Goal: Task Accomplishment & Management: Manage account settings

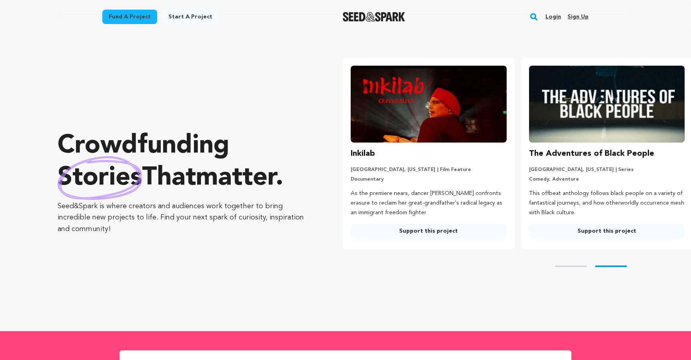
click at [557, 14] on link "Login" at bounding box center [554, 16] width 16 height 13
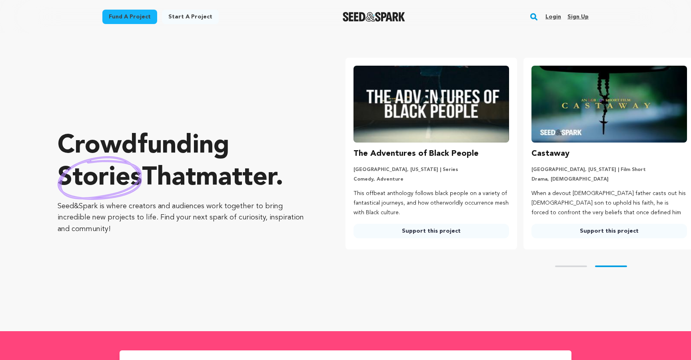
scroll to position [0, 184]
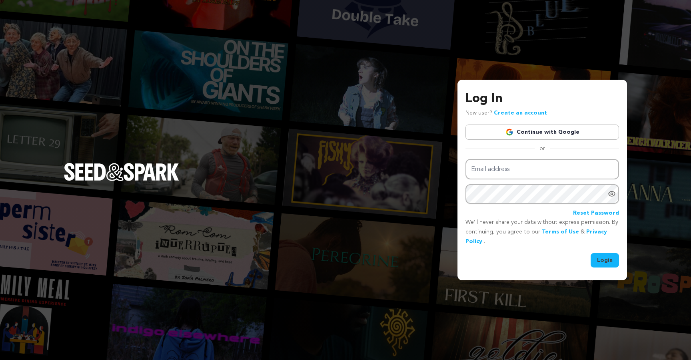
type input "ad3digital@gmail.com"
click at [604, 264] on button "Login" at bounding box center [605, 260] width 28 height 14
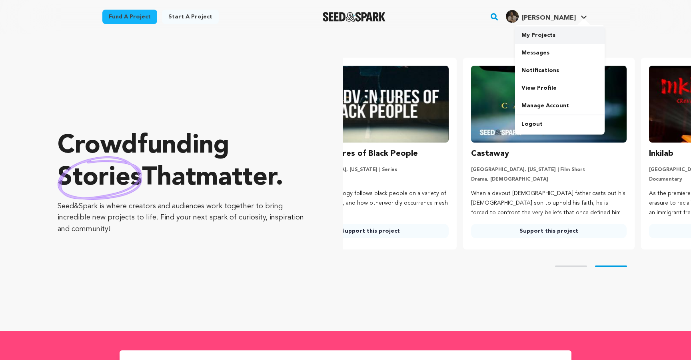
click at [537, 38] on link "My Projects" at bounding box center [560, 35] width 90 height 18
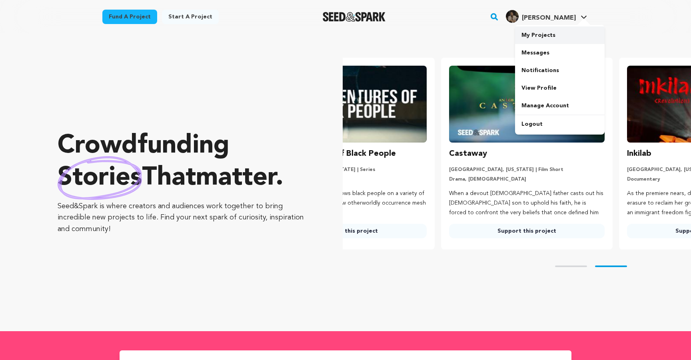
scroll to position [0, 155]
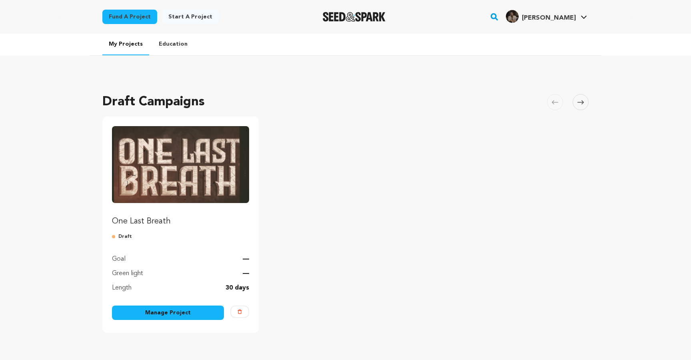
click at [190, 188] on img "Fund One Last Breath" at bounding box center [180, 164] width 137 height 77
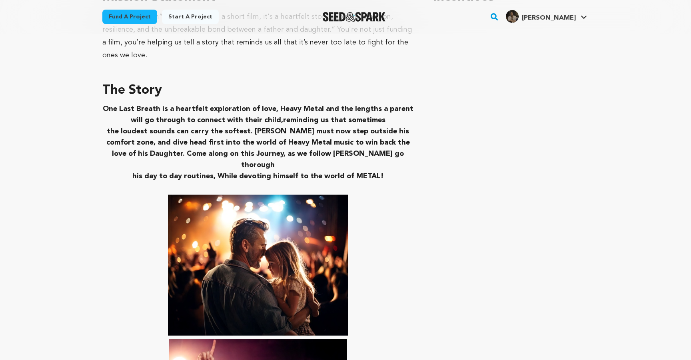
scroll to position [472, 0]
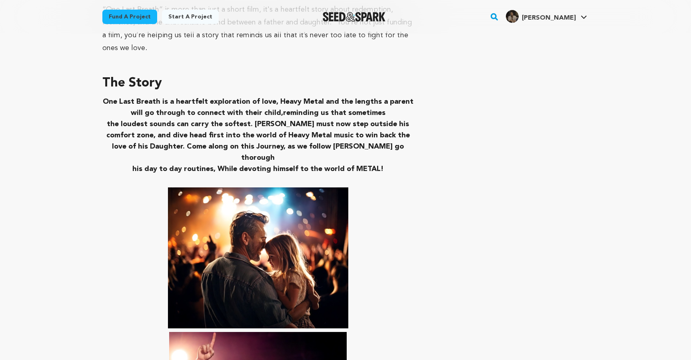
click at [253, 123] on strong "the loudest sounds can carry the softest. JOE must now step outside his comfort…" at bounding box center [258, 140] width 304 height 41
click at [283, 109] on strong "One Last Breath is a heartfelt exploration of love, Heavy Metal and the lengths…" at bounding box center [258, 107] width 311 height 18
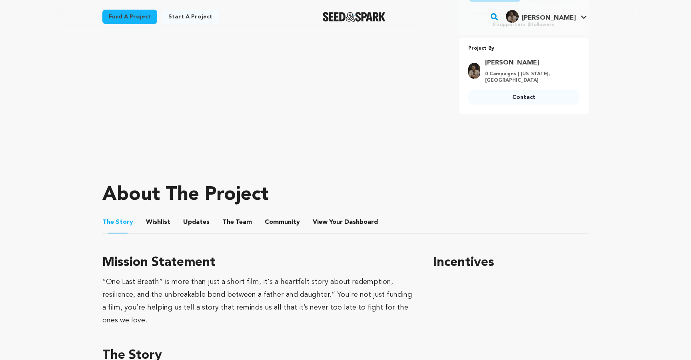
scroll to position [206, 0]
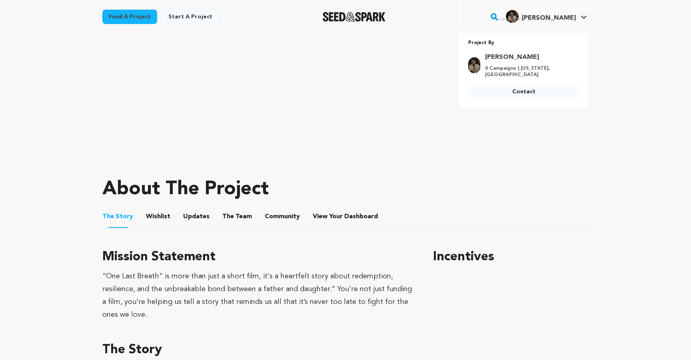
click at [155, 217] on button "Wishlist" at bounding box center [158, 217] width 19 height 19
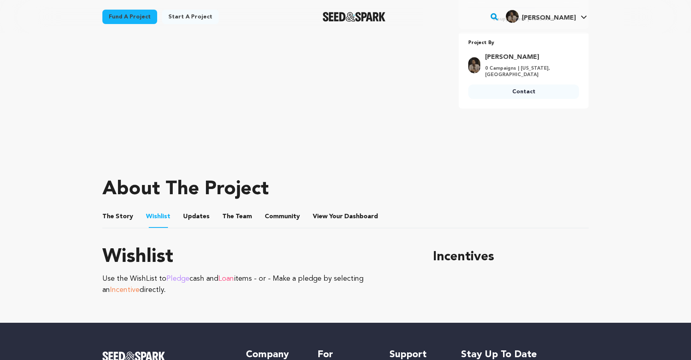
click at [193, 216] on button "Updates" at bounding box center [196, 217] width 19 height 19
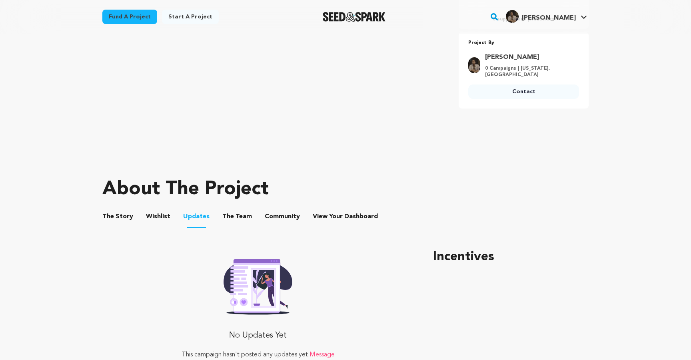
click at [228, 219] on button "The Team" at bounding box center [237, 217] width 19 height 19
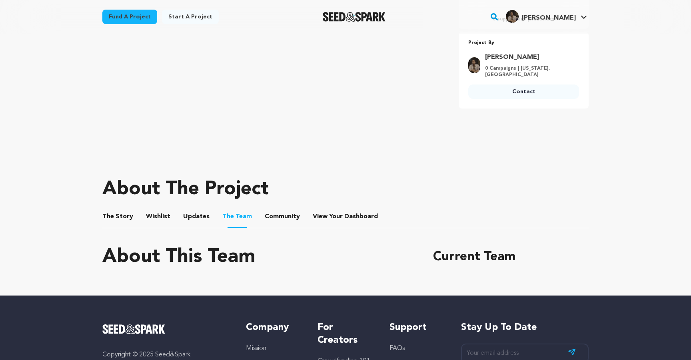
click at [286, 219] on button "Community" at bounding box center [282, 217] width 19 height 19
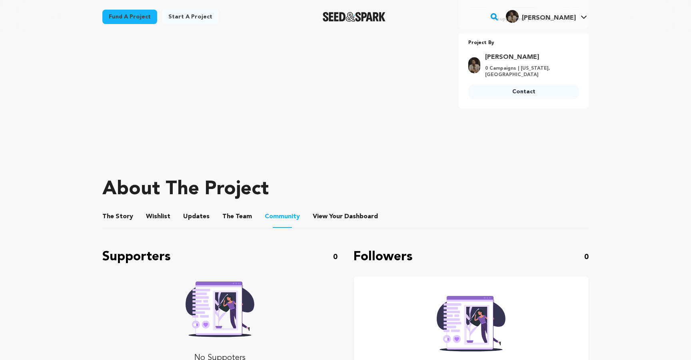
click at [341, 222] on li "View Your Dashboard View Your Dashboard" at bounding box center [346, 216] width 67 height 22
click at [332, 219] on span "View Your Dashboard" at bounding box center [346, 217] width 67 height 10
click at [110, 222] on button "The Story" at bounding box center [117, 217] width 19 height 19
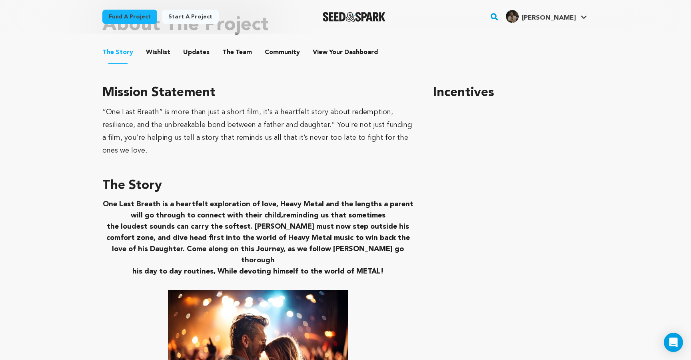
scroll to position [369, 0]
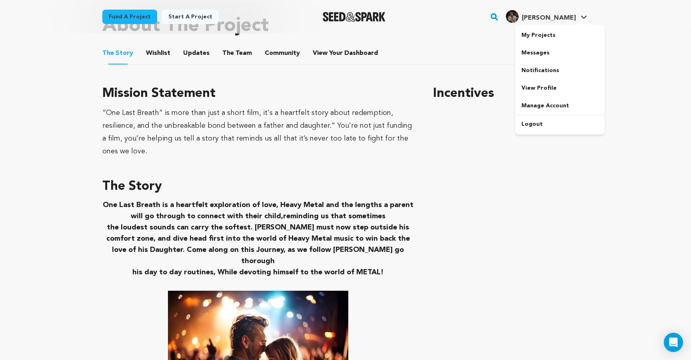
click at [583, 13] on link "[PERSON_NAME]" at bounding box center [547, 15] width 84 height 14
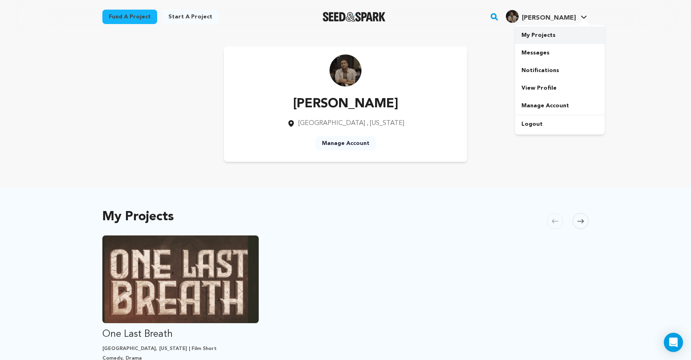
click at [546, 36] on link "My Projects" at bounding box center [560, 35] width 90 height 18
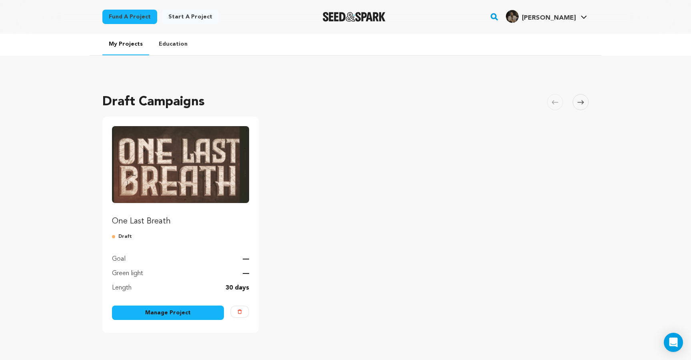
click at [193, 307] on link "Manage Project" at bounding box center [168, 312] width 112 height 14
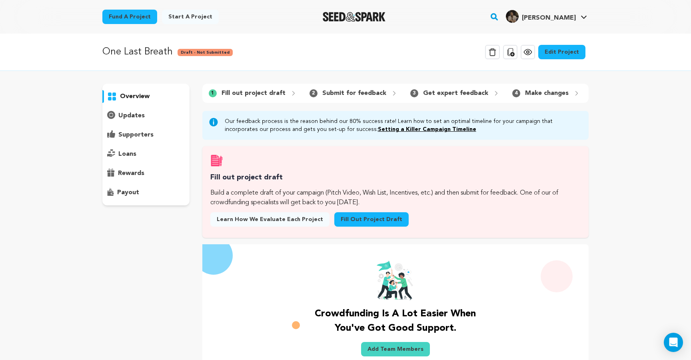
click at [584, 54] on link "Edit Project" at bounding box center [562, 52] width 47 height 14
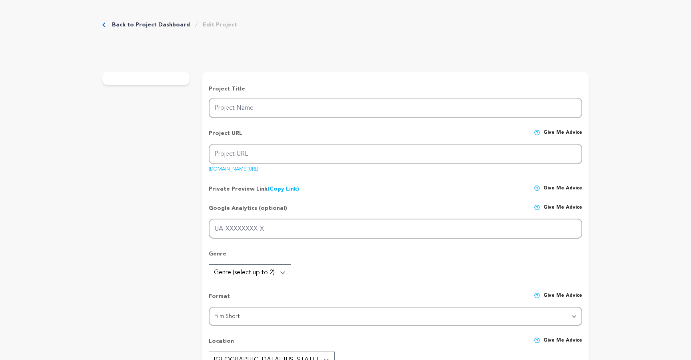
type input "One Last Breath"
type input "one-last-breath"
type input "A heartfelt exploration of love, Heavy Metal and the lengths a parent will go t…"
type textarea "In a heartfelt quest to reconnect with his estranged daughter, a recently divor…"
type textarea "“One Last Breath” is more than just a short film, it's a heartfelt story about …"
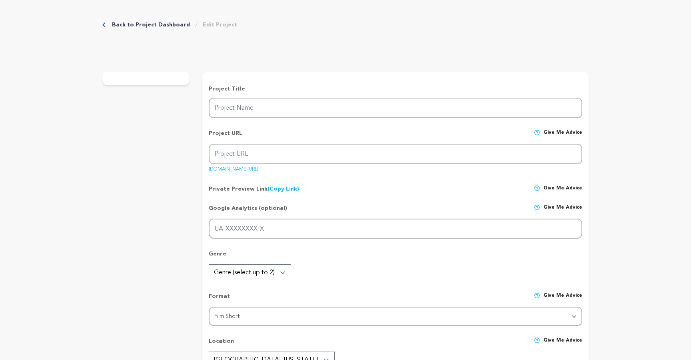
type textarea "Film Independent"
radio input "true"
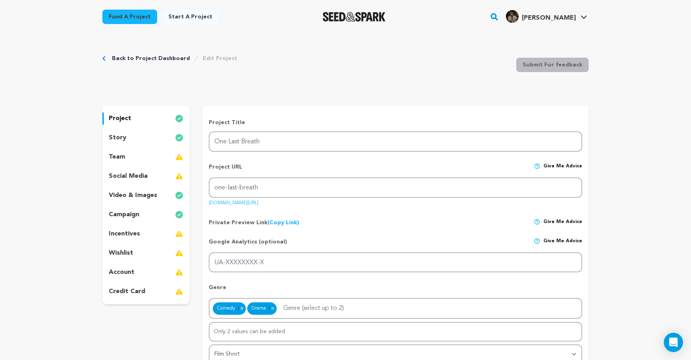
click at [138, 137] on div "story" at bounding box center [145, 137] width 87 height 13
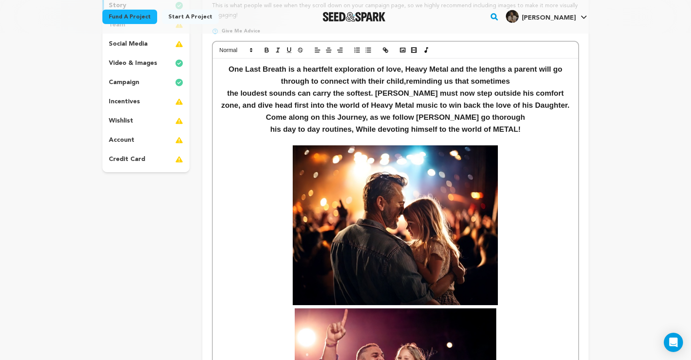
scroll to position [130, 0]
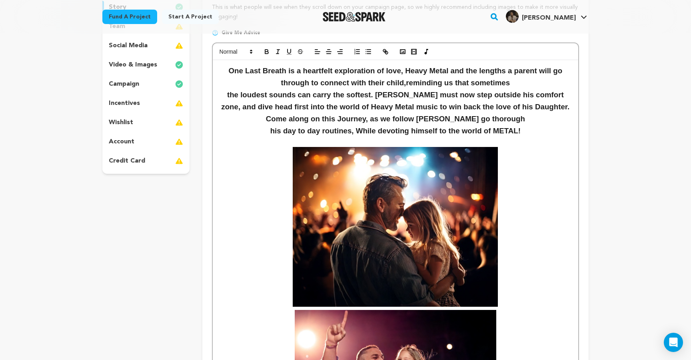
click at [406, 86] on strong "One Last Breath is a heartfelt exploration of love, Heavy Metal and the lengths…" at bounding box center [397, 76] width 336 height 20
click at [522, 96] on strong "the loudest sounds can carry the softest. [PERSON_NAME] must now step outside h…" at bounding box center [396, 106] width 351 height 32
click at [514, 109] on strong "the loudest sounds can carry the softest. [PERSON_NAME] must now step outside h…" at bounding box center [396, 106] width 351 height 32
click at [354, 118] on strong "the loudest sounds can carry the softest. JOE must now step outside his comfort…" at bounding box center [397, 106] width 350 height 32
click at [494, 120] on h3 "the loudest sounds can carry the softest. JOE must now step outside his comfort…" at bounding box center [396, 107] width 354 height 36
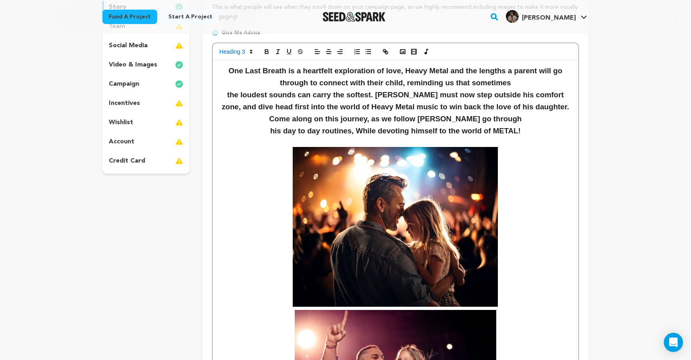
click at [359, 132] on strong "his day to day routines, While devoting himself to the world of METAL!" at bounding box center [396, 130] width 251 height 8
click at [543, 123] on h3 "the loudest sounds can carry the softest. JOE must now step outside his comfort…" at bounding box center [396, 107] width 354 height 36
click at [411, 72] on strong "One Last Breath is a heartfelt exploration of love, Heavy Metal and the lengths…" at bounding box center [397, 76] width 336 height 20
click at [406, 82] on strong "One Last Breath is a heartfelt exploration of love, heavy metal and the lengths…" at bounding box center [397, 76] width 336 height 20
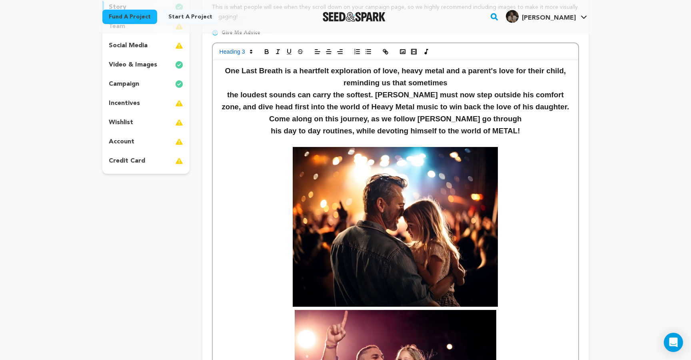
click at [451, 71] on strong "One Last Breath is a heartfelt exploration of love, heavy metal and a parent's …" at bounding box center [396, 76] width 343 height 20
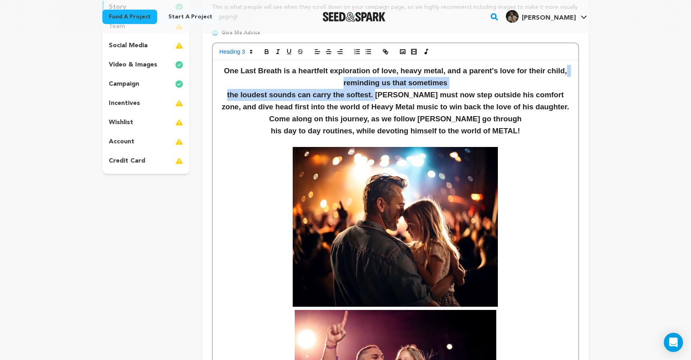
drag, startPoint x: 382, startPoint y: 97, endPoint x: 353, endPoint y: 85, distance: 31.8
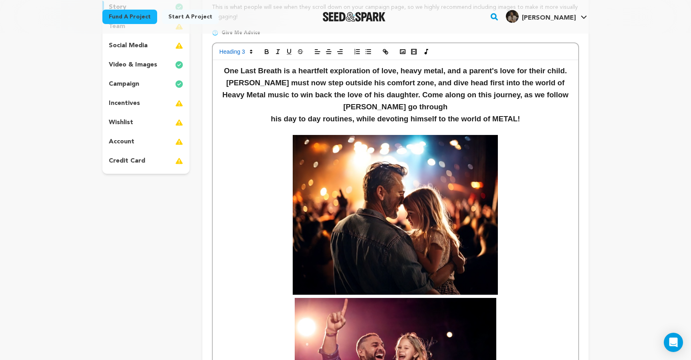
click at [531, 95] on strong "﻿ JOE must now step outside his comfort zone, and dive head first into the worl…" at bounding box center [396, 94] width 349 height 32
click at [264, 125] on h3 "his day to day routines, while devoting himself to the world of METAL!" at bounding box center [396, 119] width 354 height 12
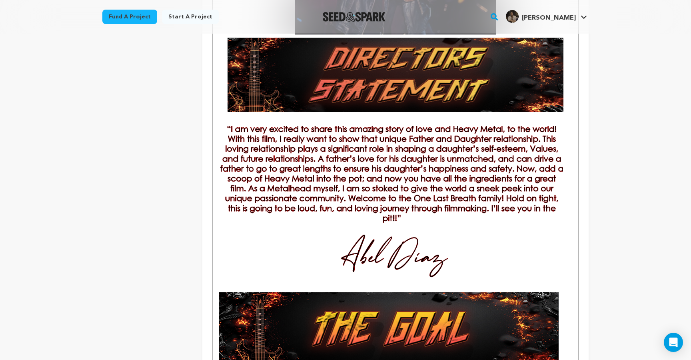
scroll to position [555, 0]
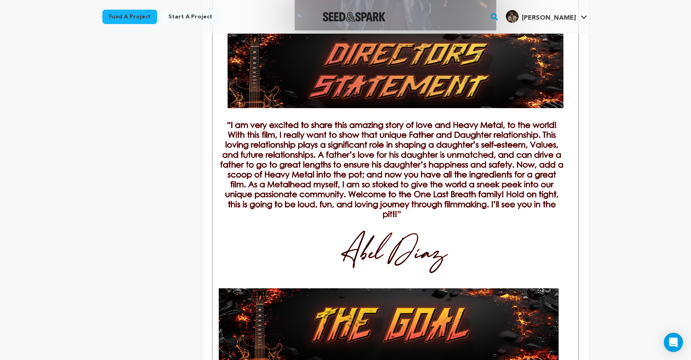
click at [459, 123] on img at bounding box center [395, 204] width 351 height 164
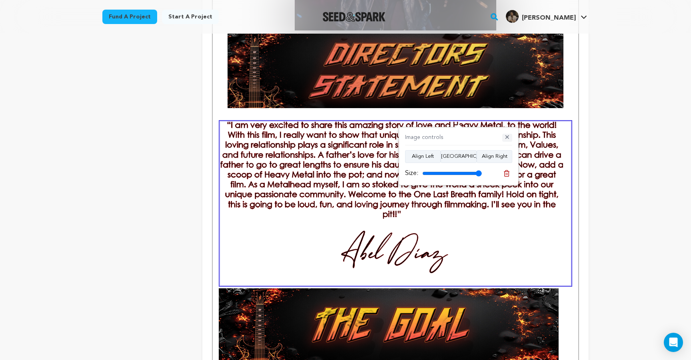
click at [509, 136] on button "✕" at bounding box center [508, 138] width 10 height 8
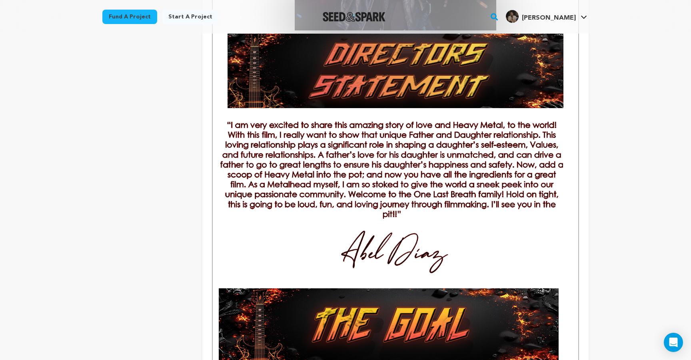
click at [450, 134] on img at bounding box center [395, 204] width 351 height 164
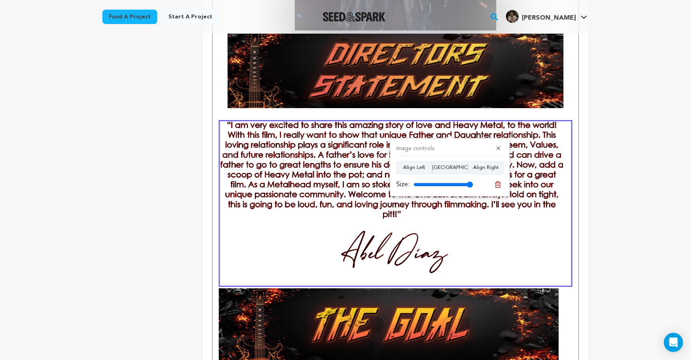
click at [544, 165] on img at bounding box center [395, 204] width 351 height 164
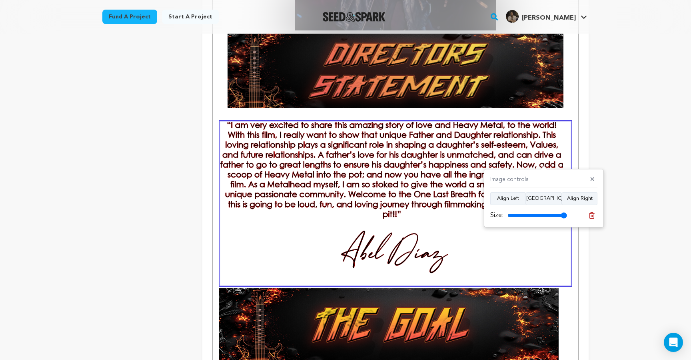
click at [544, 165] on img at bounding box center [395, 204] width 351 height 164
click at [535, 151] on img at bounding box center [395, 204] width 351 height 164
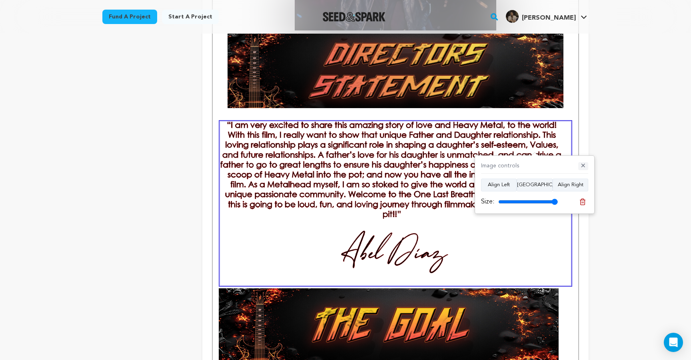
click at [583, 166] on button "✕" at bounding box center [584, 166] width 10 height 8
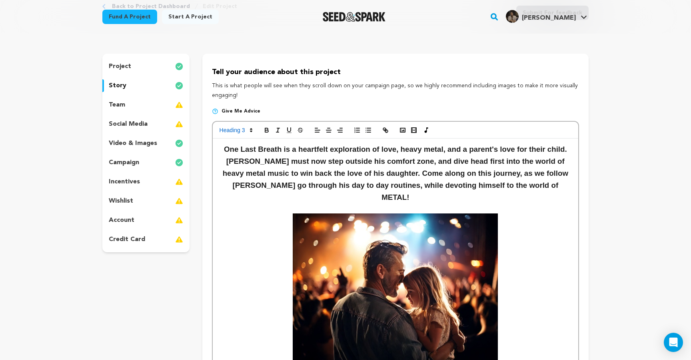
scroll to position [39, 0]
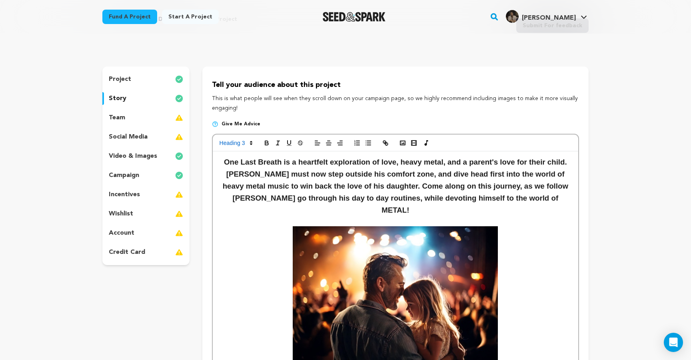
click at [467, 205] on h3 "JOE must now step outside his comfort zone, and dive head first into the world …" at bounding box center [396, 192] width 354 height 48
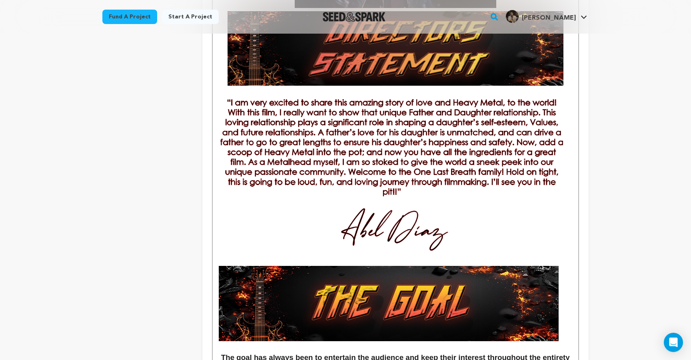
scroll to position [596, 0]
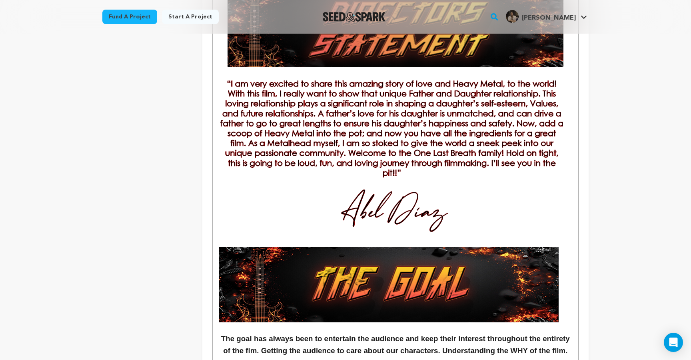
click at [401, 169] on img at bounding box center [395, 162] width 351 height 164
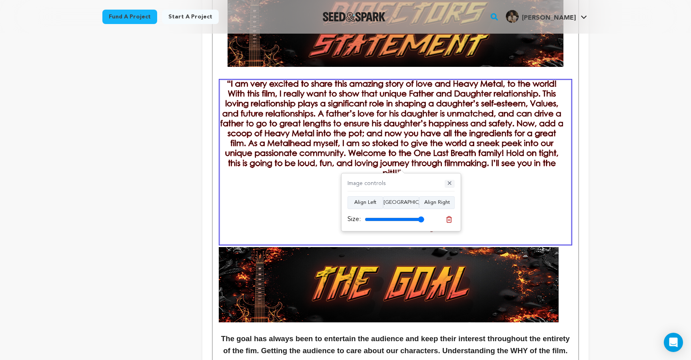
click at [452, 186] on button "✕" at bounding box center [450, 184] width 10 height 8
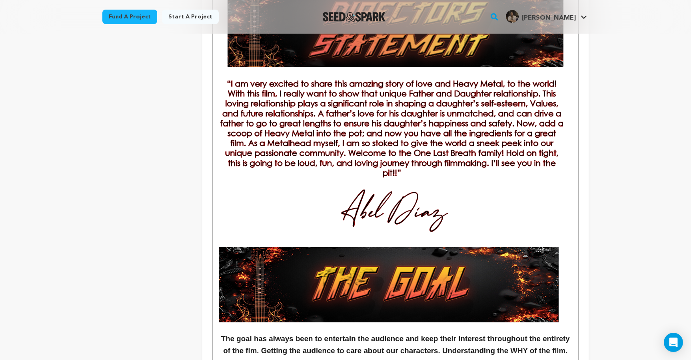
click at [461, 166] on img at bounding box center [395, 162] width 351 height 164
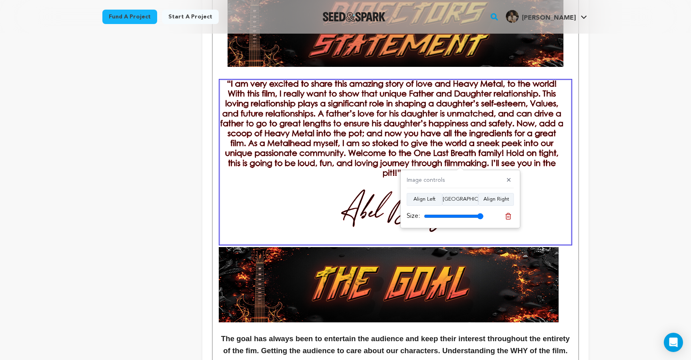
click at [592, 153] on div "Back to Project Dashboard Edit Project Submit For feedback Submit For feedback …" at bounding box center [346, 43] width 512 height 1211
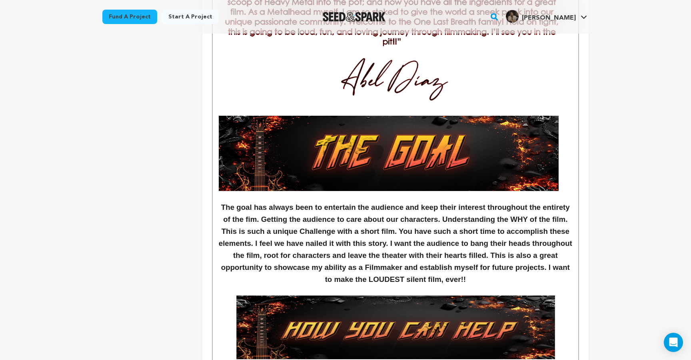
scroll to position [737, 0]
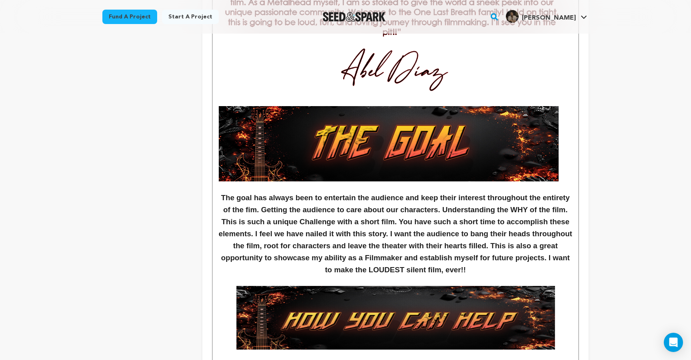
click at [433, 243] on strong "The goal has always been to entertain the audience and keep their interest thro…" at bounding box center [397, 233] width 356 height 80
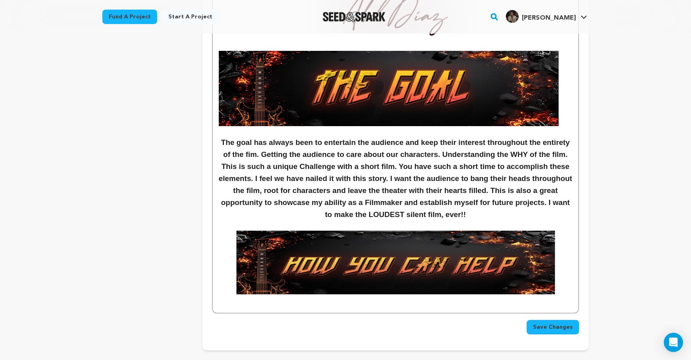
scroll to position [809, 0]
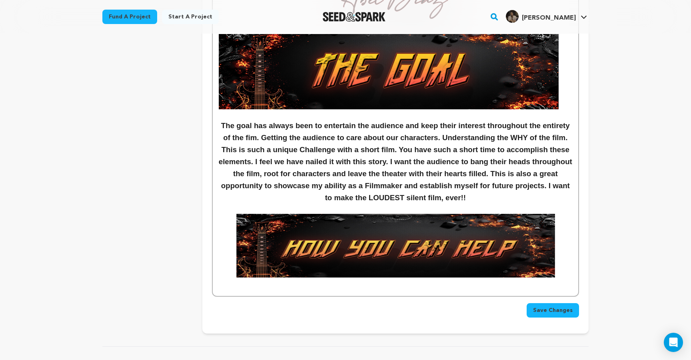
click at [283, 137] on strong "The goal has always been to entertain the audience and keep their interest thro…" at bounding box center [397, 161] width 356 height 80
click at [481, 139] on strong "The goal has always been to entertain the audience and keep their interest thro…" at bounding box center [397, 161] width 356 height 80
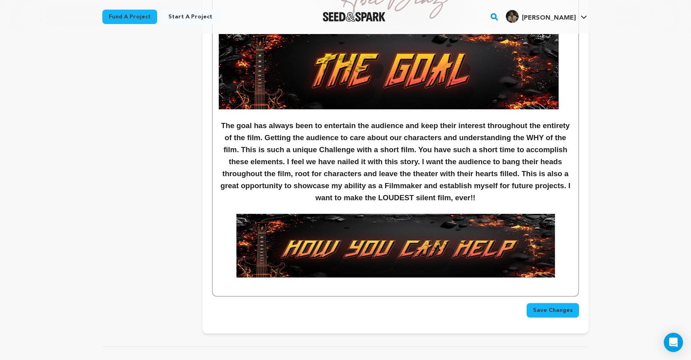
click at [325, 138] on strong "The goal has always been to entertain the audience and keep their interest thro…" at bounding box center [396, 161] width 352 height 80
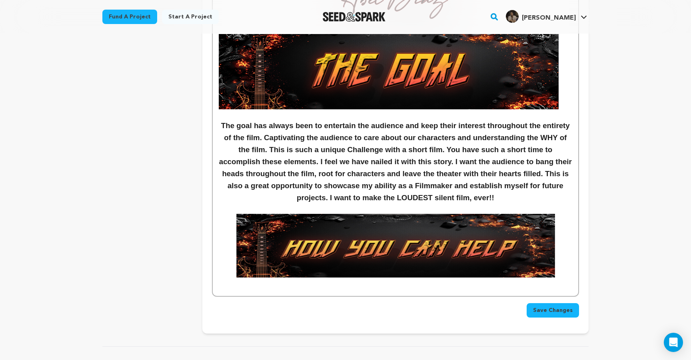
click at [297, 137] on strong "The goal has always been to entertain the audience and keep their interest thro…" at bounding box center [396, 161] width 355 height 80
click at [384, 152] on strong "The goal has always been to entertain the audience and keep their interest thro…" at bounding box center [396, 161] width 355 height 80
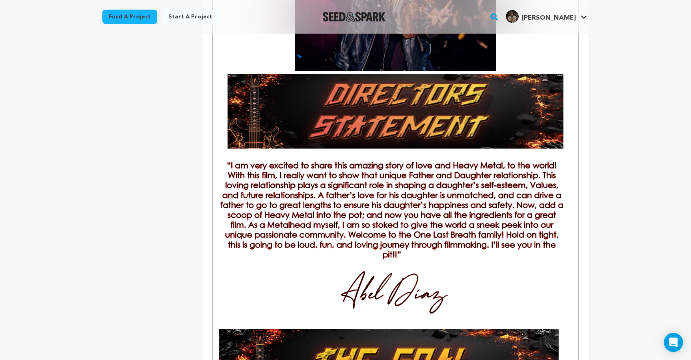
scroll to position [512, 0]
